Goal: Check status

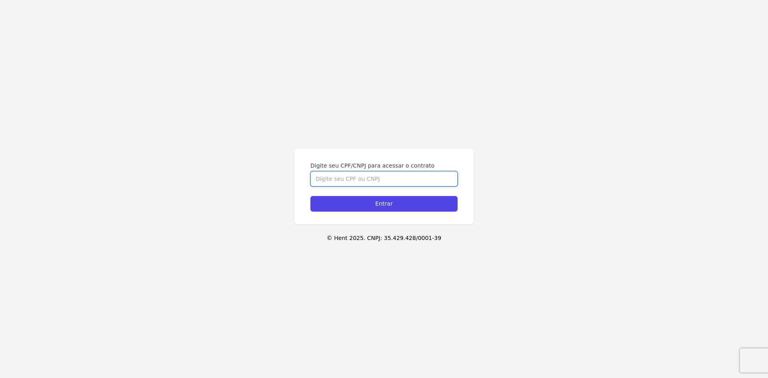
click at [331, 174] on input "Digite seu CPF/CNPJ para acessar o contrato" at bounding box center [383, 178] width 147 height 15
type input "90674936515"
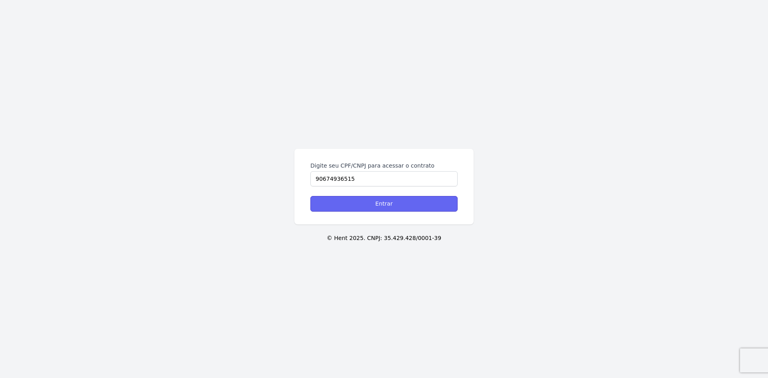
click at [399, 202] on input "Entrar" at bounding box center [383, 204] width 147 height 16
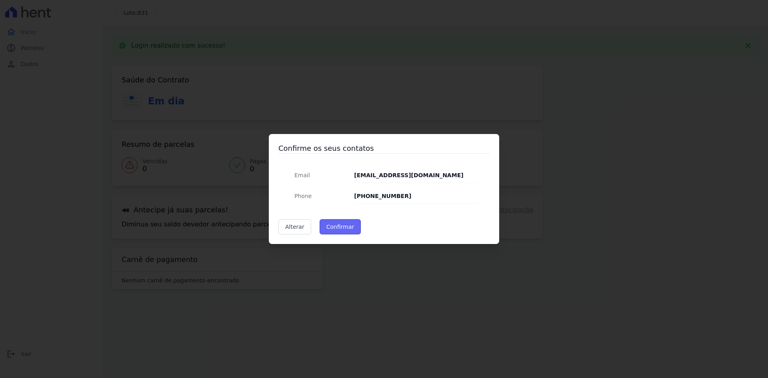
click at [345, 225] on button "Confirmar" at bounding box center [340, 226] width 42 height 15
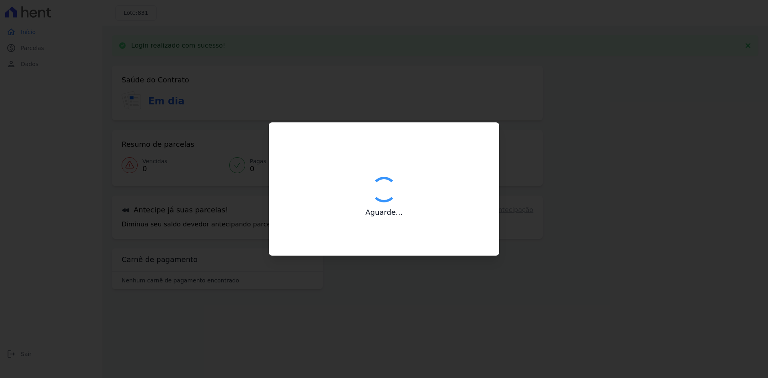
type input "Contatos confirmados com sucesso."
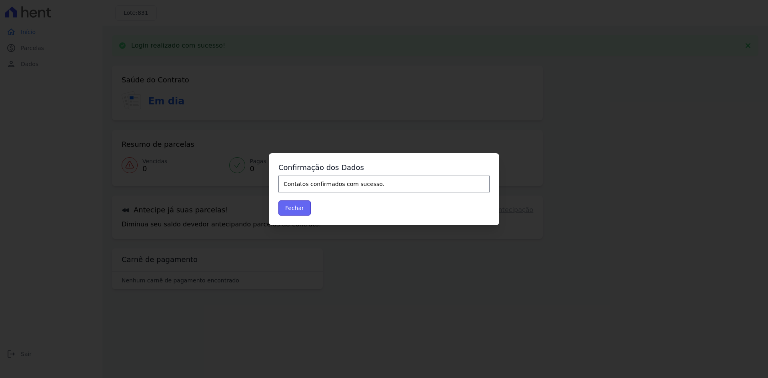
click at [305, 210] on button "Fechar" at bounding box center [294, 207] width 32 height 15
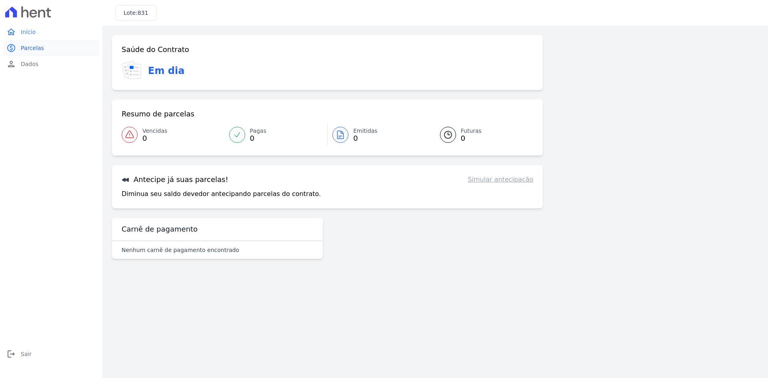
click at [30, 45] on span "Parcelas" at bounding box center [32, 48] width 23 height 8
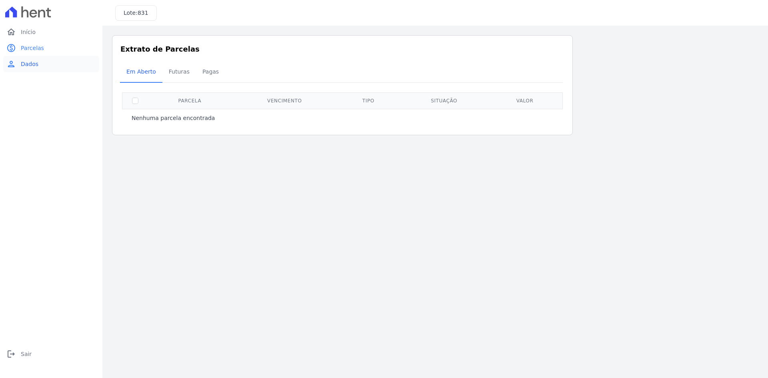
click at [28, 64] on span "Dados" at bounding box center [30, 64] width 18 height 8
